Goal: Information Seeking & Learning: Understand process/instructions

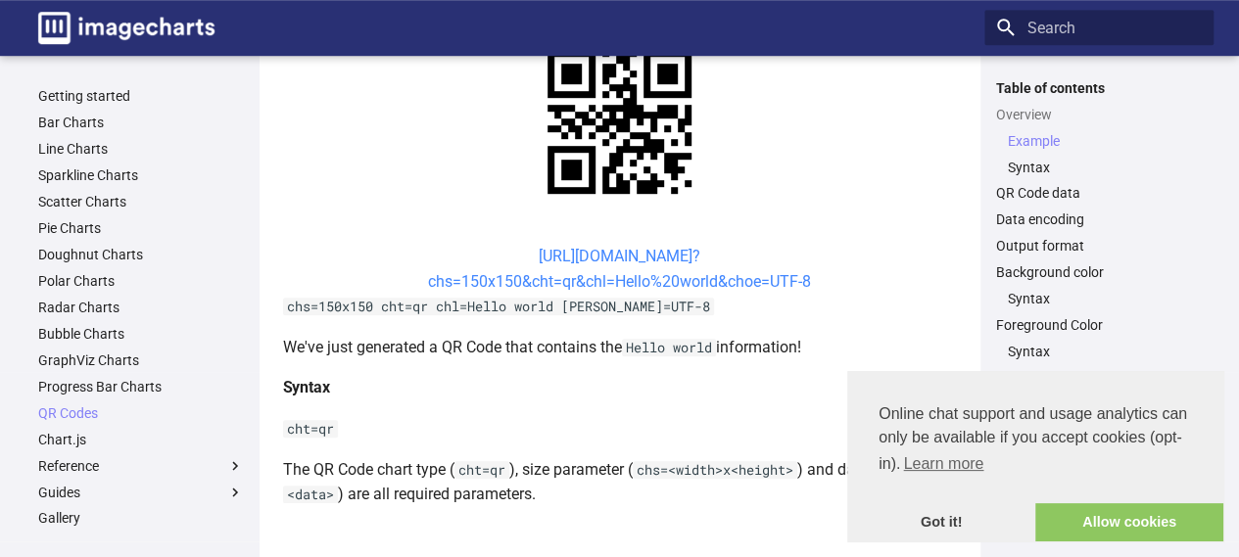
scroll to position [490, 0]
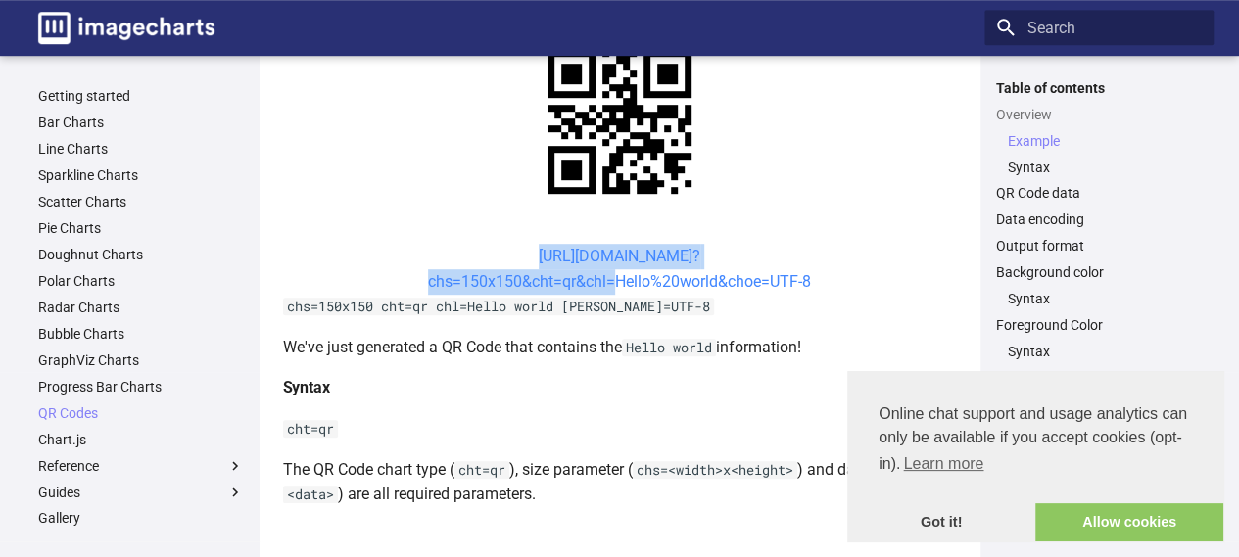
drag, startPoint x: 501, startPoint y: 258, endPoint x: 608, endPoint y: 290, distance: 111.5
click at [608, 290] on center "[URL][DOMAIN_NAME]? chs=150x150&cht=qr&chl=Hello%20world&choe=UTF-8" at bounding box center [620, 269] width 674 height 50
copy link "[URL][DOMAIN_NAME]? chs=150x150&cht=qr&chl"
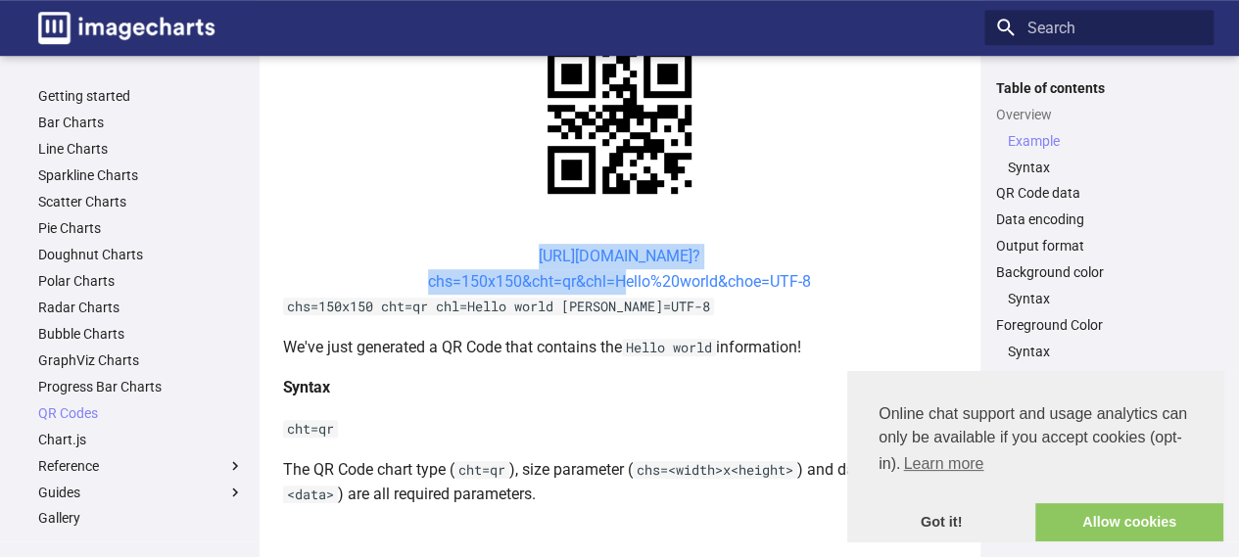
drag, startPoint x: 498, startPoint y: 250, endPoint x: 617, endPoint y: 285, distance: 124.6
click at [617, 285] on center "[URL][DOMAIN_NAME]? chs=150x150&cht=qr&chl=Hello%20world&choe=UTF-8" at bounding box center [620, 269] width 674 height 50
copy link "[URL][DOMAIN_NAME]? chs=150x150&cht=qr&chl="
click at [96, 412] on link "QR Codes" at bounding box center [141, 413] width 206 height 18
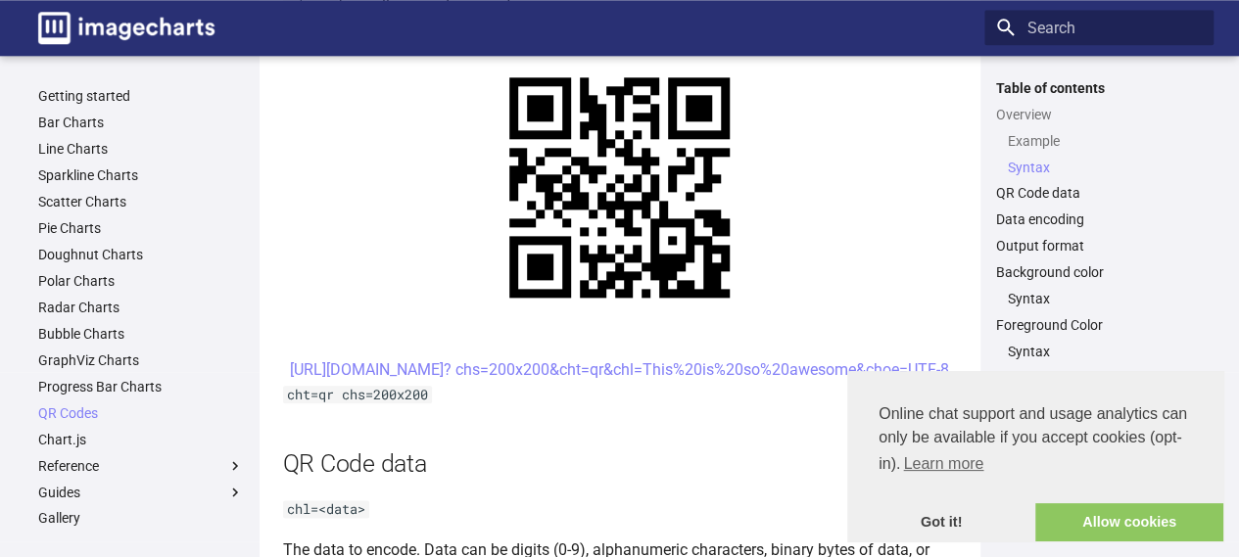
scroll to position [1077, 0]
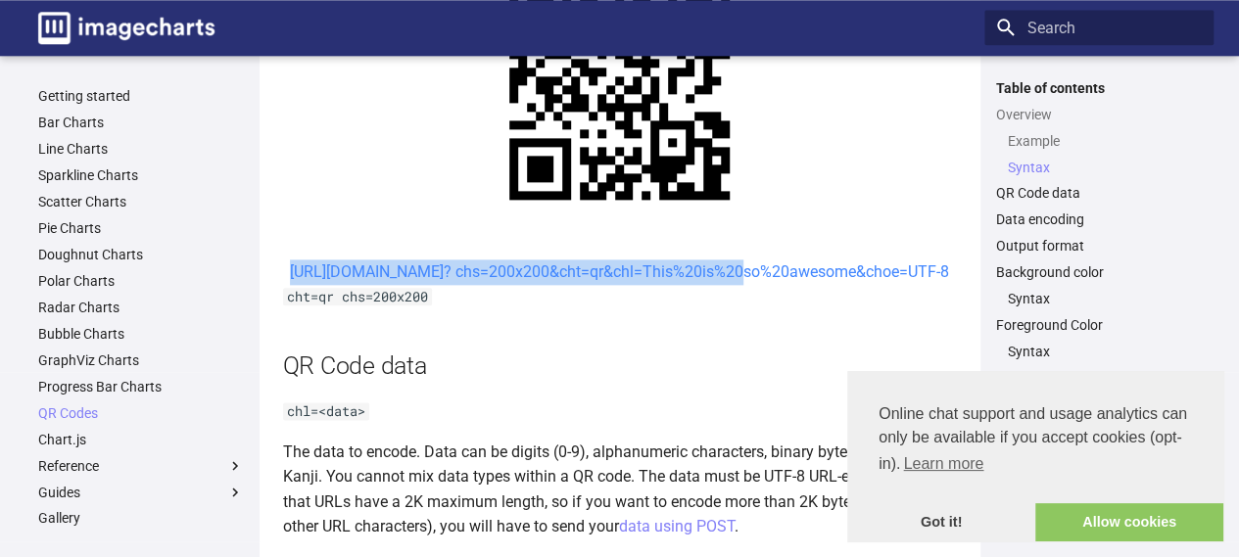
drag, startPoint x: 502, startPoint y: 271, endPoint x: 560, endPoint y: 301, distance: 64.8
click at [560, 285] on center "[URL][DOMAIN_NAME]? chs=200x200&cht=qr&chl=This%20is%20so%20awesome&choe=UTF-8" at bounding box center [620, 272] width 674 height 25
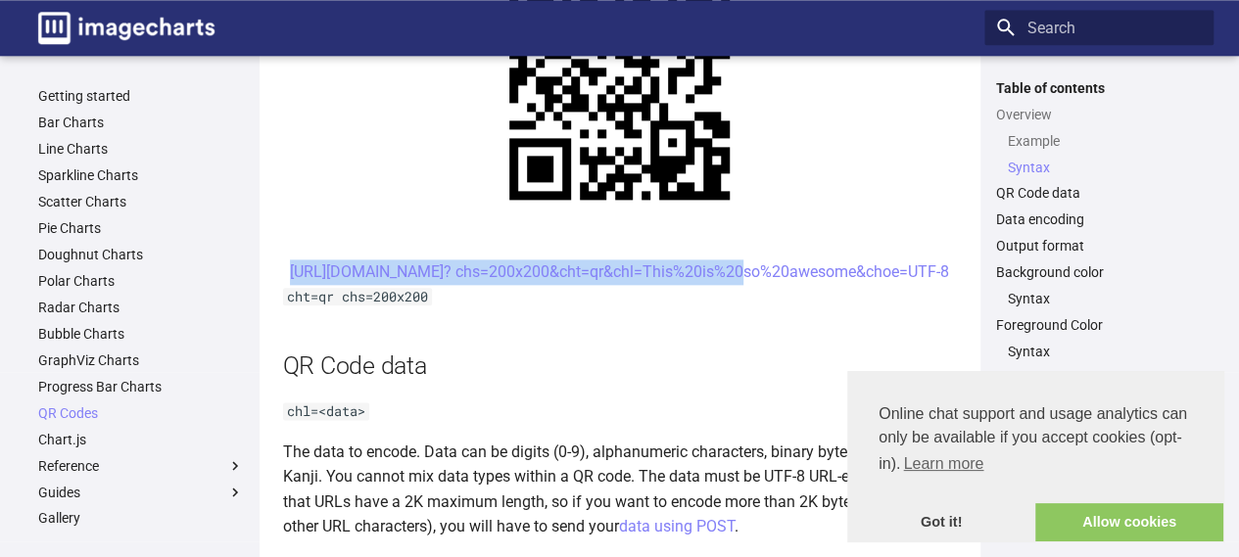
copy link "https://image-charts.com/chart? chs=200x200&cht=qr&chl="
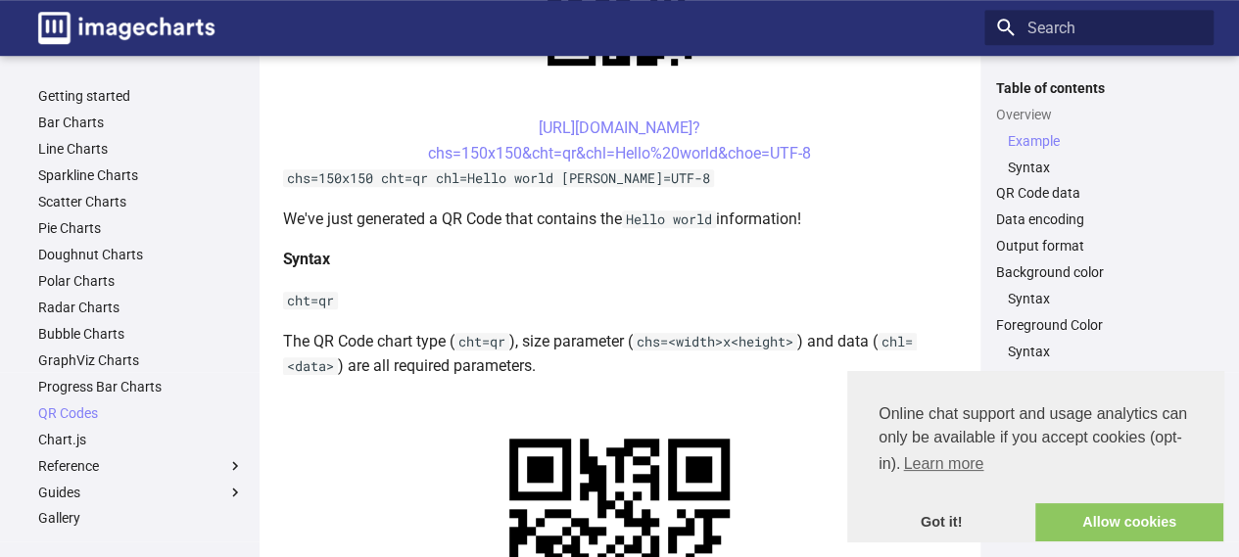
scroll to position [588, 0]
